Goal: Task Accomplishment & Management: Manage account settings

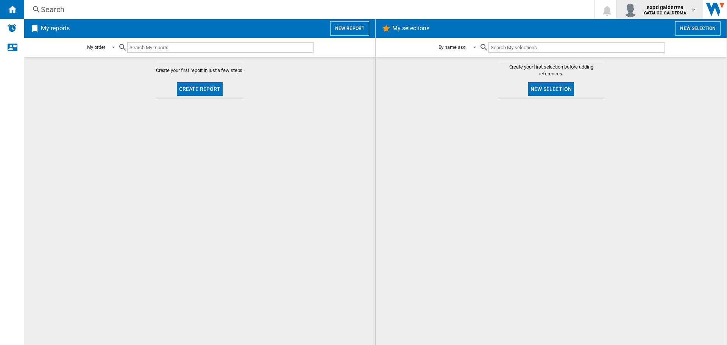
click at [658, 10] on span "expd galderma" at bounding box center [665, 7] width 42 height 8
click at [646, 71] on button "Logout" at bounding box center [658, 66] width 84 height 15
